Goal: Task Accomplishment & Management: Use online tool/utility

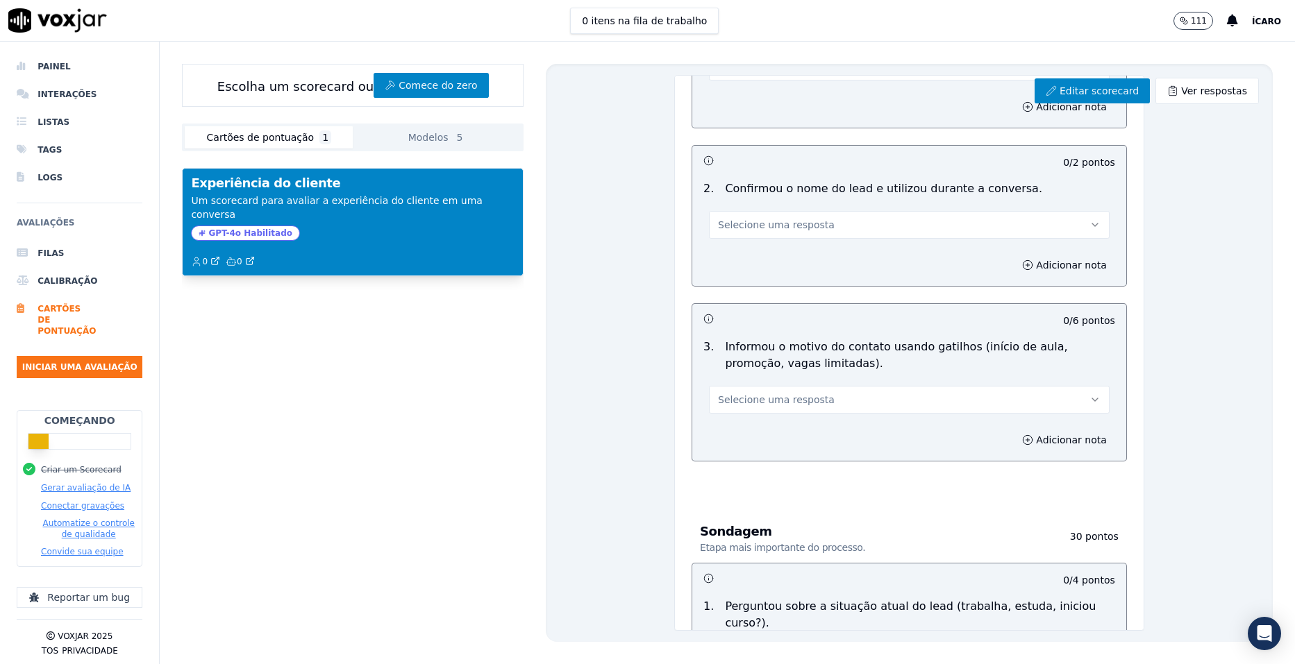
scroll to position [347, 0]
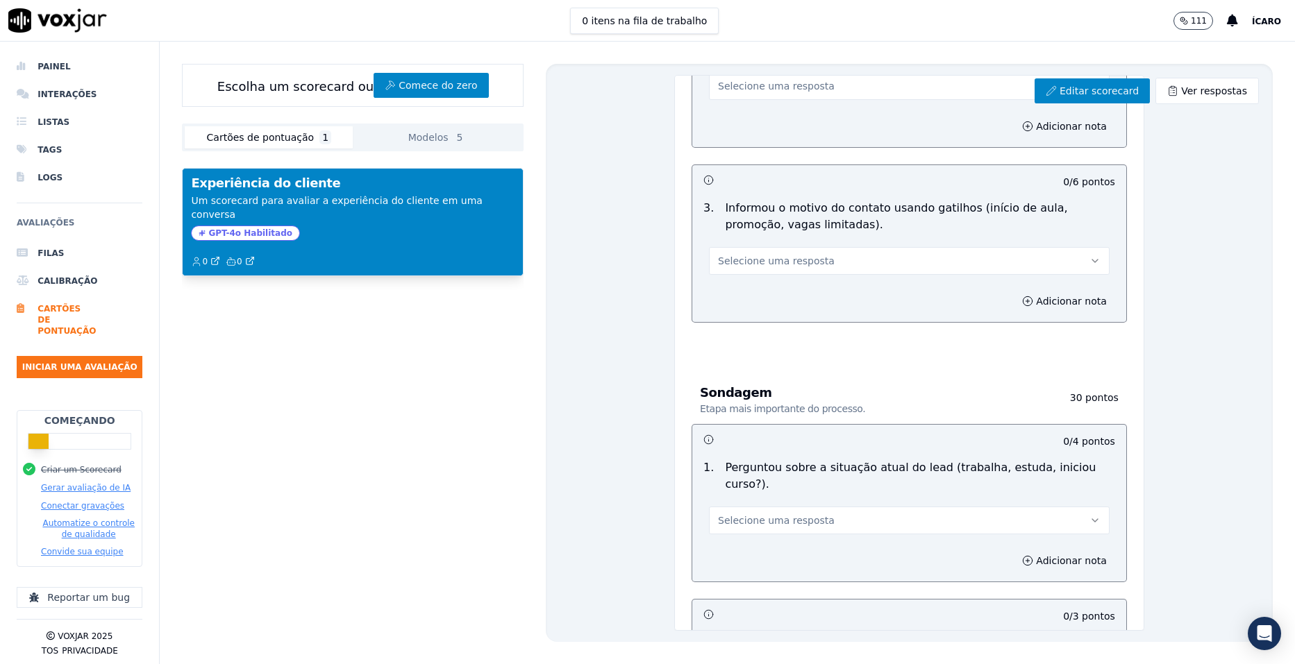
click at [74, 482] on button "Gerar avaliação de IA" at bounding box center [86, 487] width 90 height 11
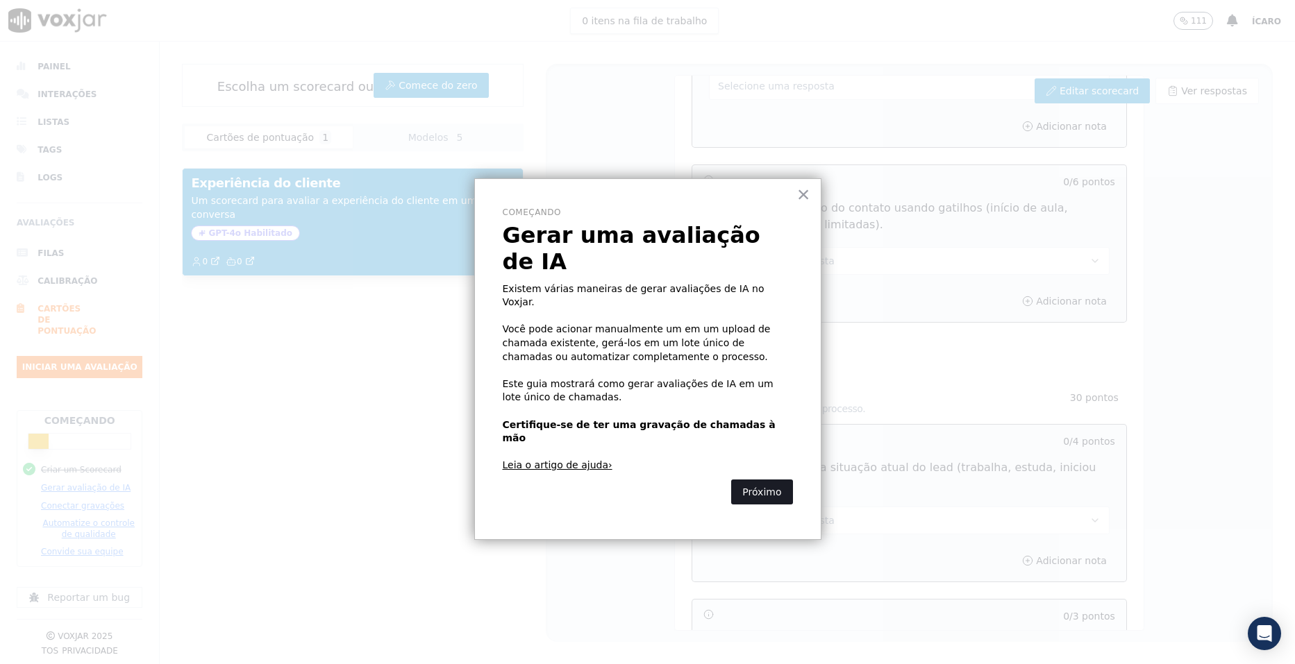
click at [756, 480] on button "Próximo" at bounding box center [761, 492] width 61 height 25
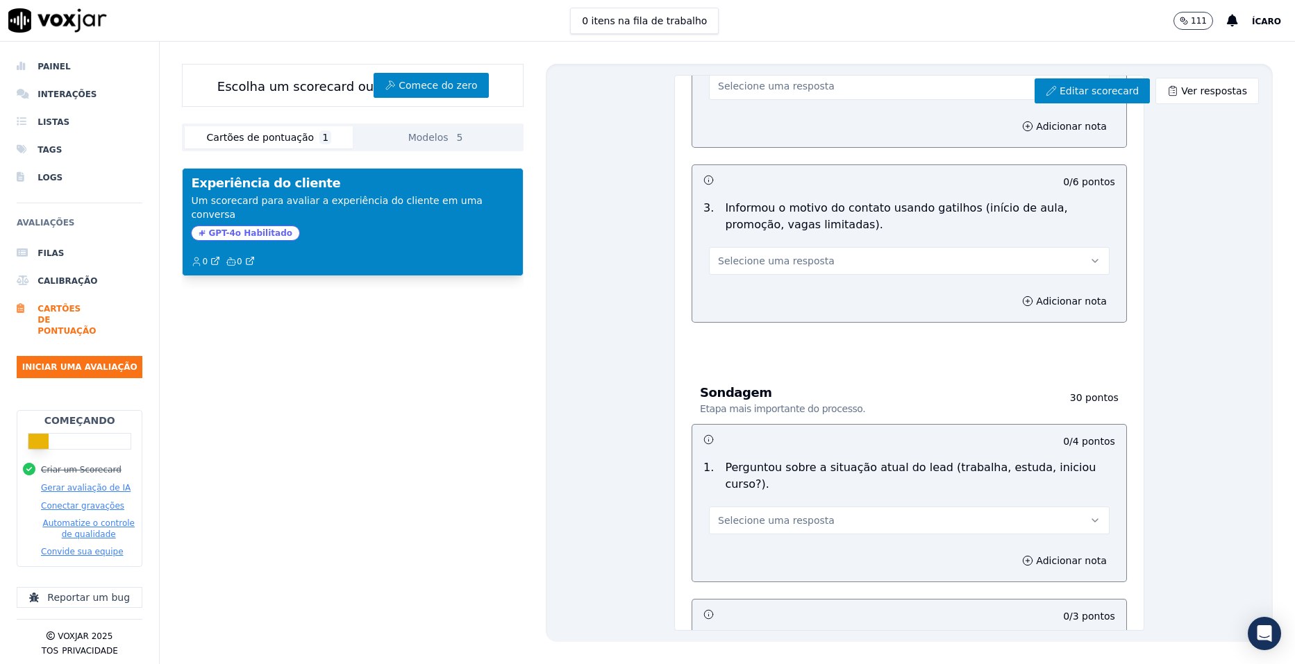
click at [94, 484] on button "Gerar avaliação de IA" at bounding box center [86, 487] width 90 height 11
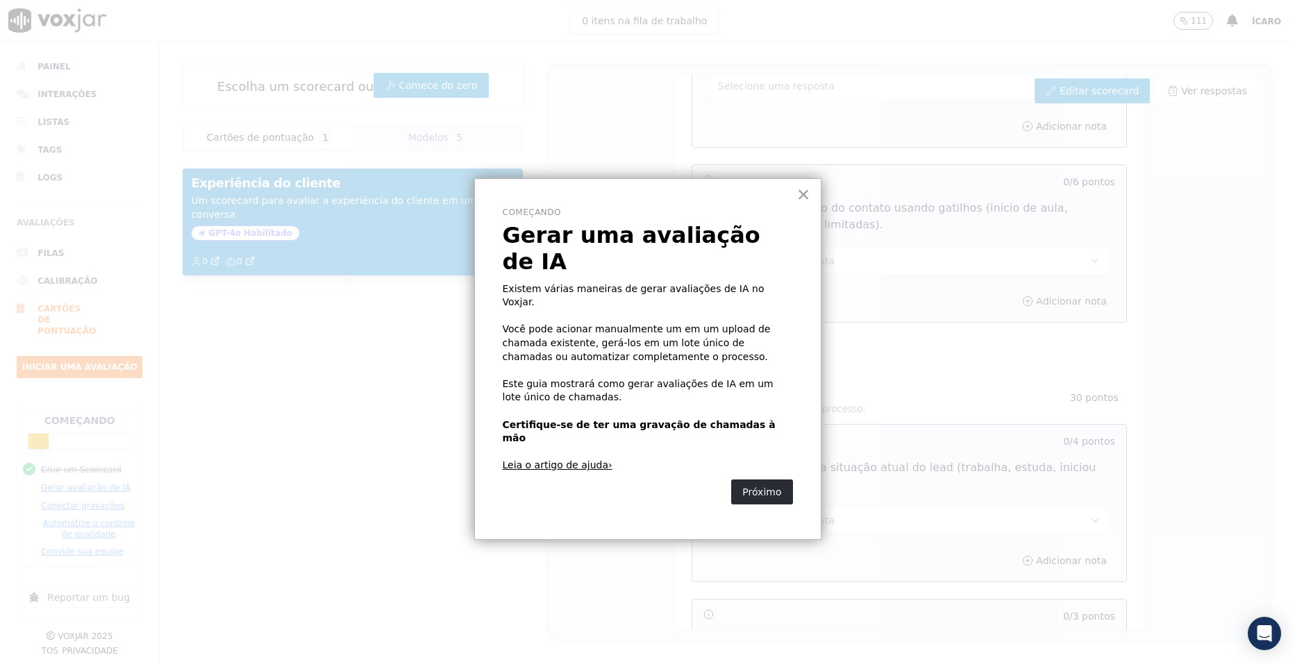
click at [795, 197] on div "× Começando Gerar uma avaliação de IA Existem várias maneiras de gerar avaliaçõ…" at bounding box center [647, 359] width 347 height 362
click at [585, 460] on link "Leia o artigo de ajuda›" at bounding box center [565, 465] width 124 height 11
click at [807, 197] on button "×" at bounding box center [803, 194] width 13 height 22
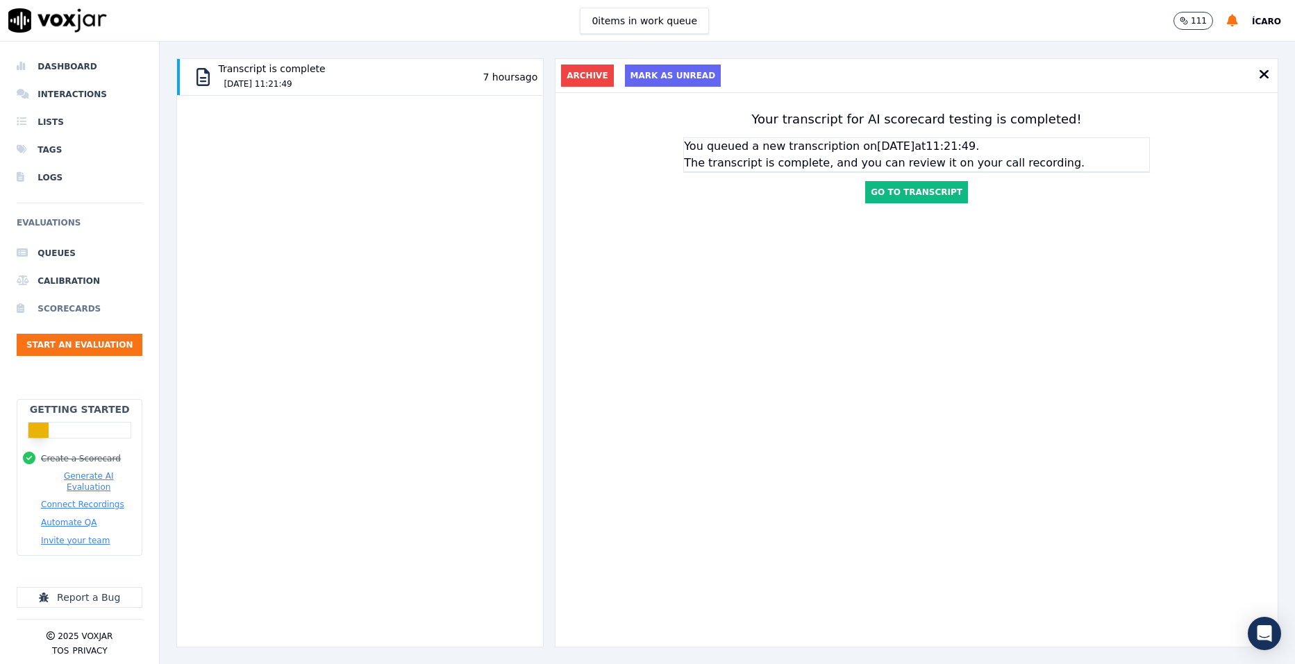
click at [57, 307] on li "Scorecards" at bounding box center [80, 309] width 126 height 28
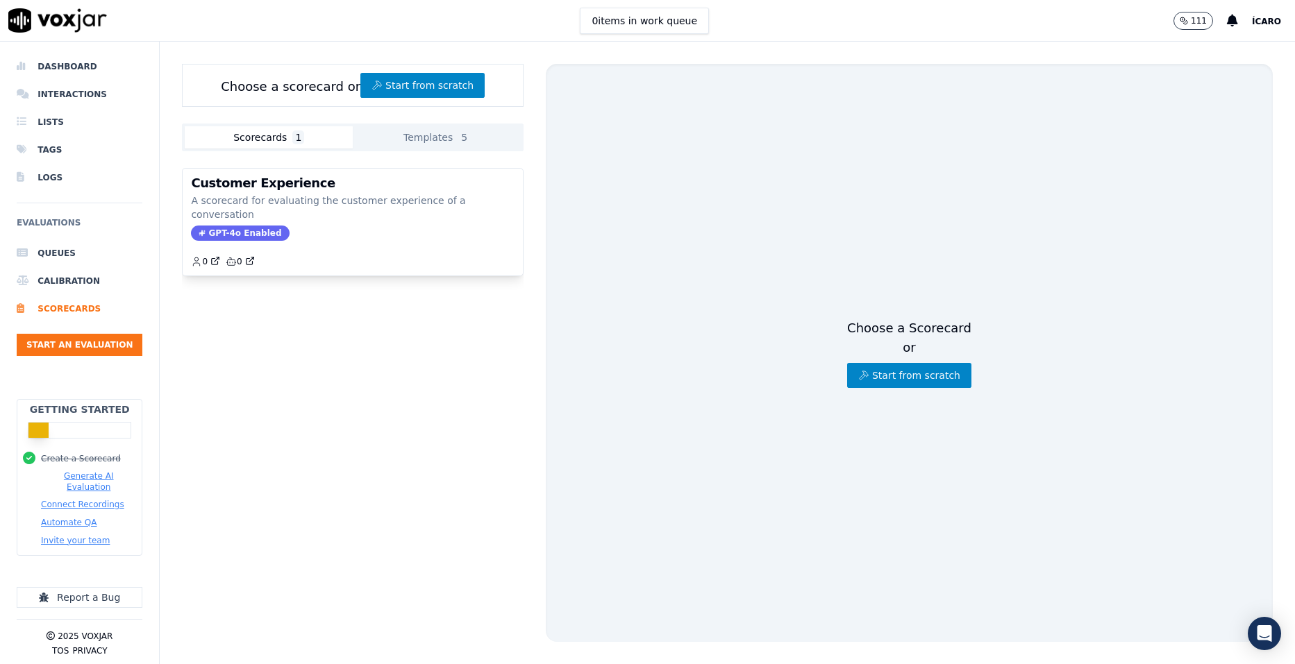
click at [271, 137] on button "Scorecards 1" at bounding box center [269, 137] width 168 height 22
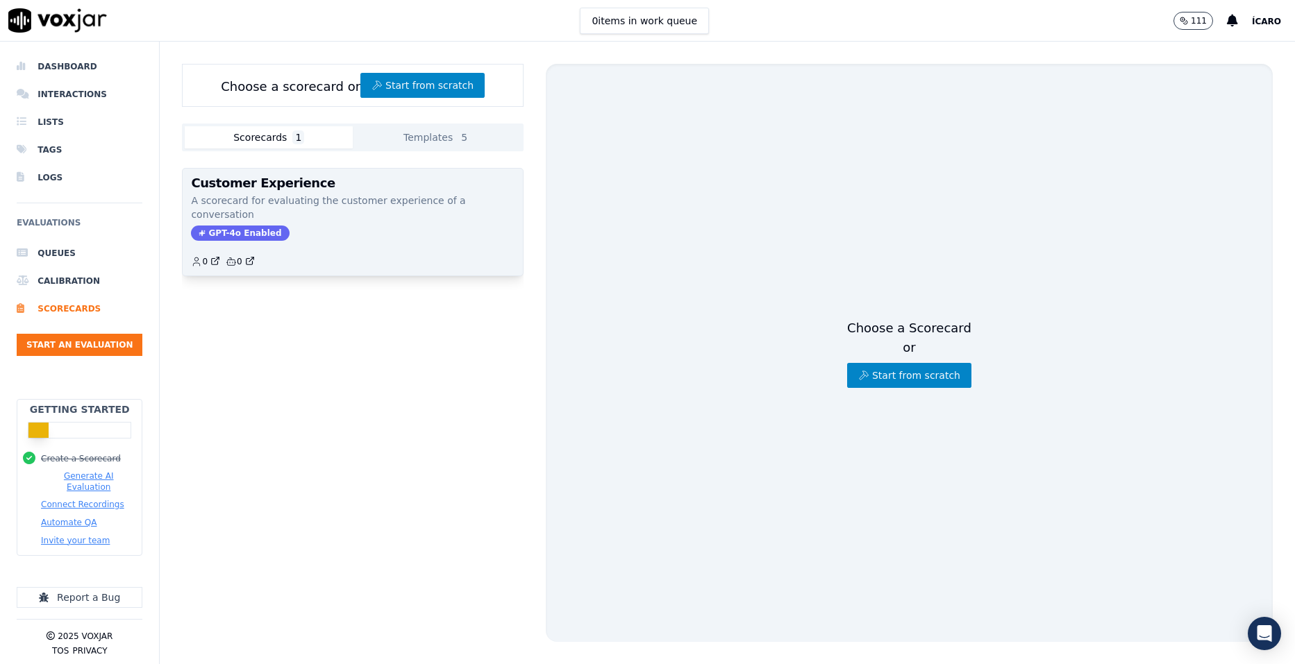
click at [319, 226] on div "GPT-4o Enabled" at bounding box center [352, 233] width 323 height 15
